Goal: Check status: Check status

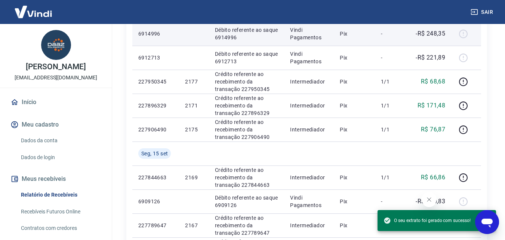
scroll to position [224, 0]
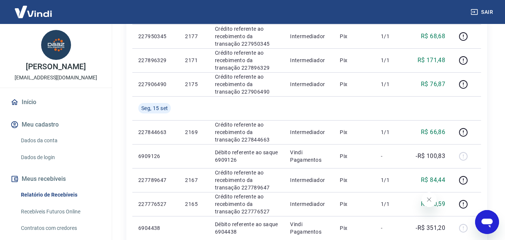
click at [481, 228] on icon "Abrir janela de mensagens" at bounding box center [486, 221] width 13 height 13
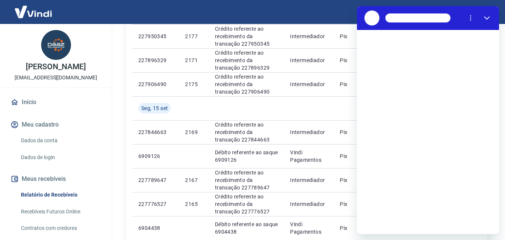
scroll to position [0, 0]
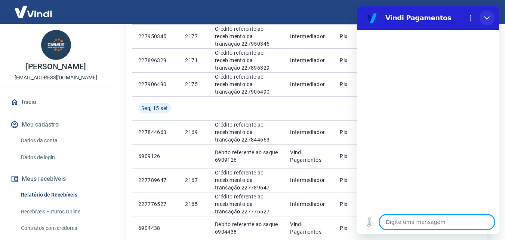
click at [488, 15] on icon "Fechar" at bounding box center [487, 18] width 6 height 6
type textarea "x"
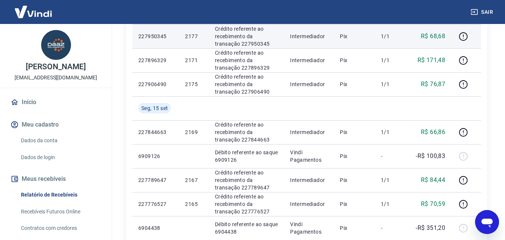
click at [121, 31] on div "Início / Meus Recebíveis / Relatório de Recebíveis Relatório de Recebíveis Saib…" at bounding box center [306, 185] width 379 height 770
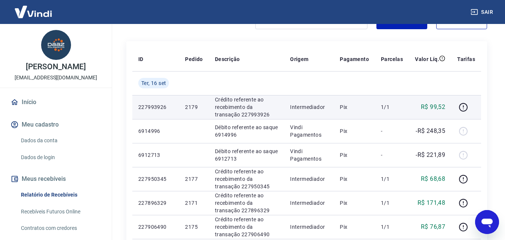
scroll to position [37, 0]
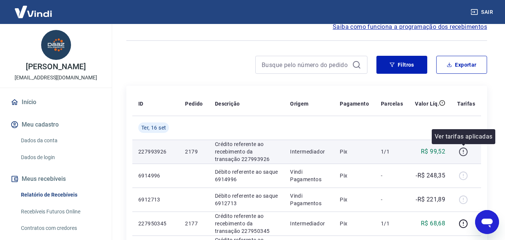
click at [461, 154] on icon "button" at bounding box center [463, 151] width 9 height 9
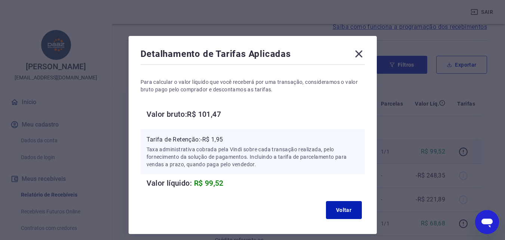
click at [361, 54] on icon at bounding box center [359, 54] width 12 height 12
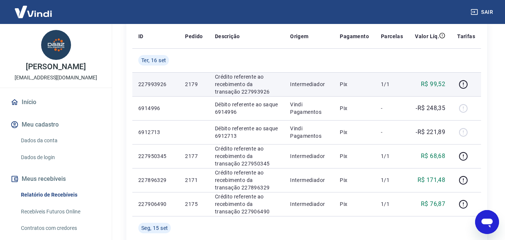
scroll to position [112, 0]
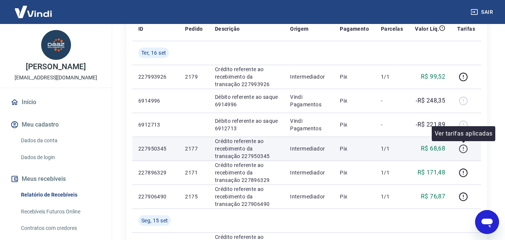
click at [465, 148] on icon "button" at bounding box center [463, 148] width 9 height 9
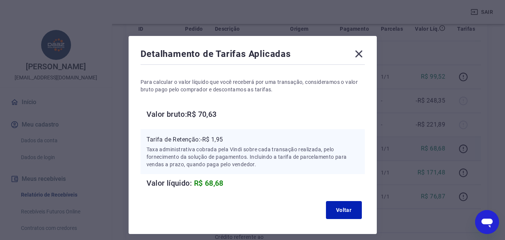
click at [353, 53] on icon at bounding box center [359, 54] width 12 height 12
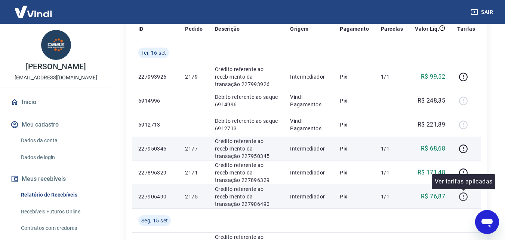
click at [466, 198] on icon "button" at bounding box center [463, 196] width 9 height 9
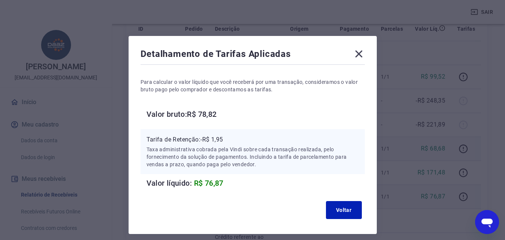
click at [355, 49] on icon at bounding box center [359, 54] width 12 height 12
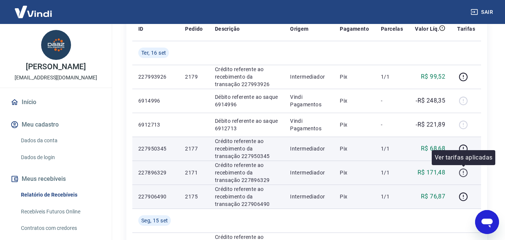
click at [462, 172] on icon "button" at bounding box center [463, 172] width 9 height 9
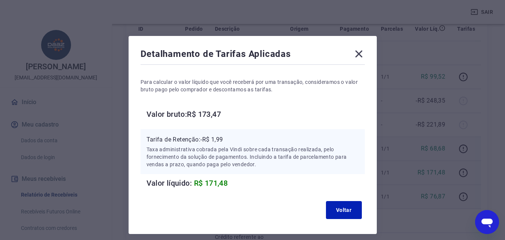
click at [356, 52] on icon at bounding box center [358, 53] width 7 height 7
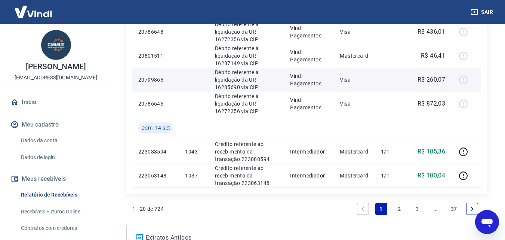
scroll to position [523, 0]
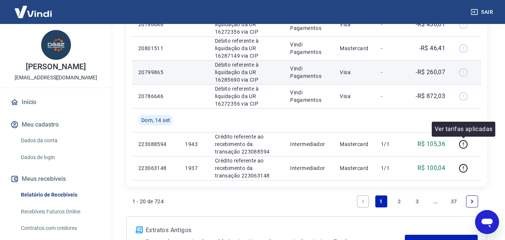
click at [465, 148] on icon "button" at bounding box center [463, 144] width 9 height 9
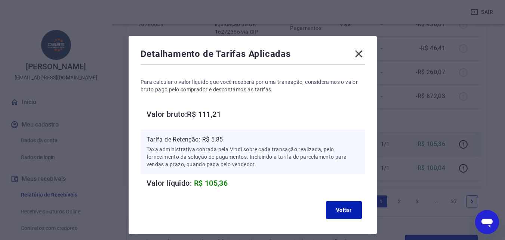
click at [359, 56] on icon at bounding box center [359, 54] width 12 height 12
